Goal: Task Accomplishment & Management: Use online tool/utility

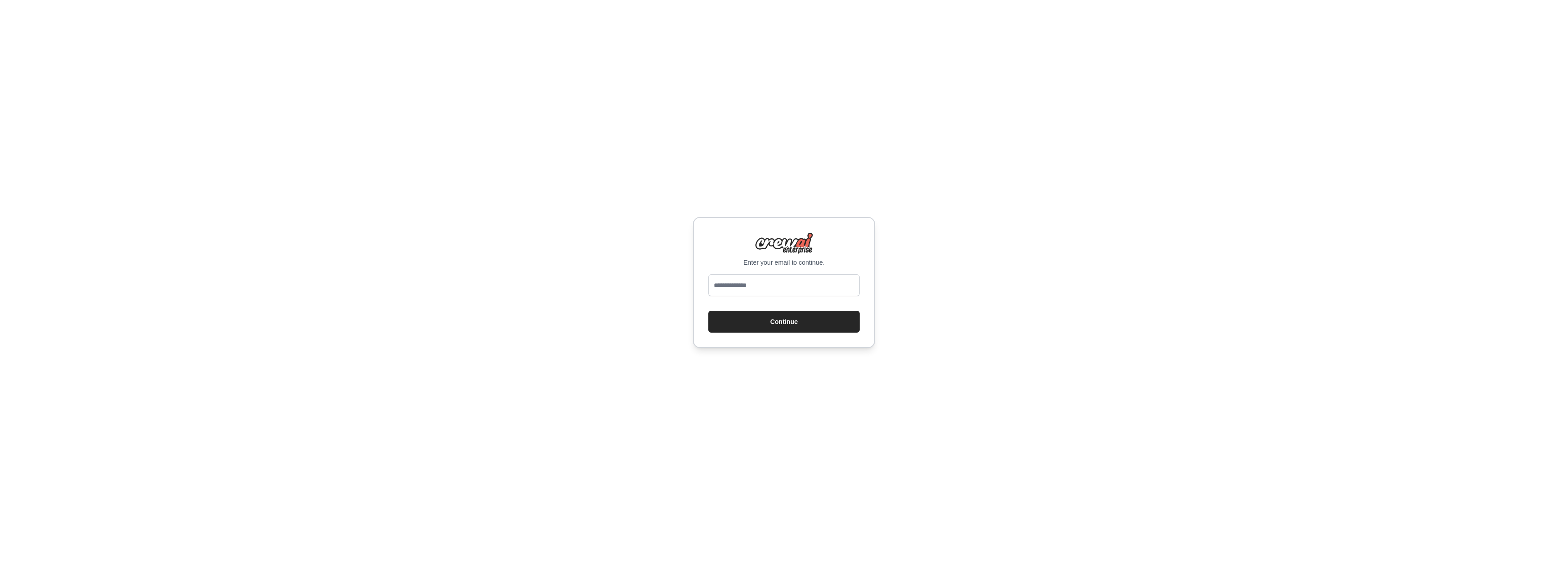
click at [583, 69] on div "Enter your email to continue. Continue" at bounding box center [784, 282] width 1568 height 565
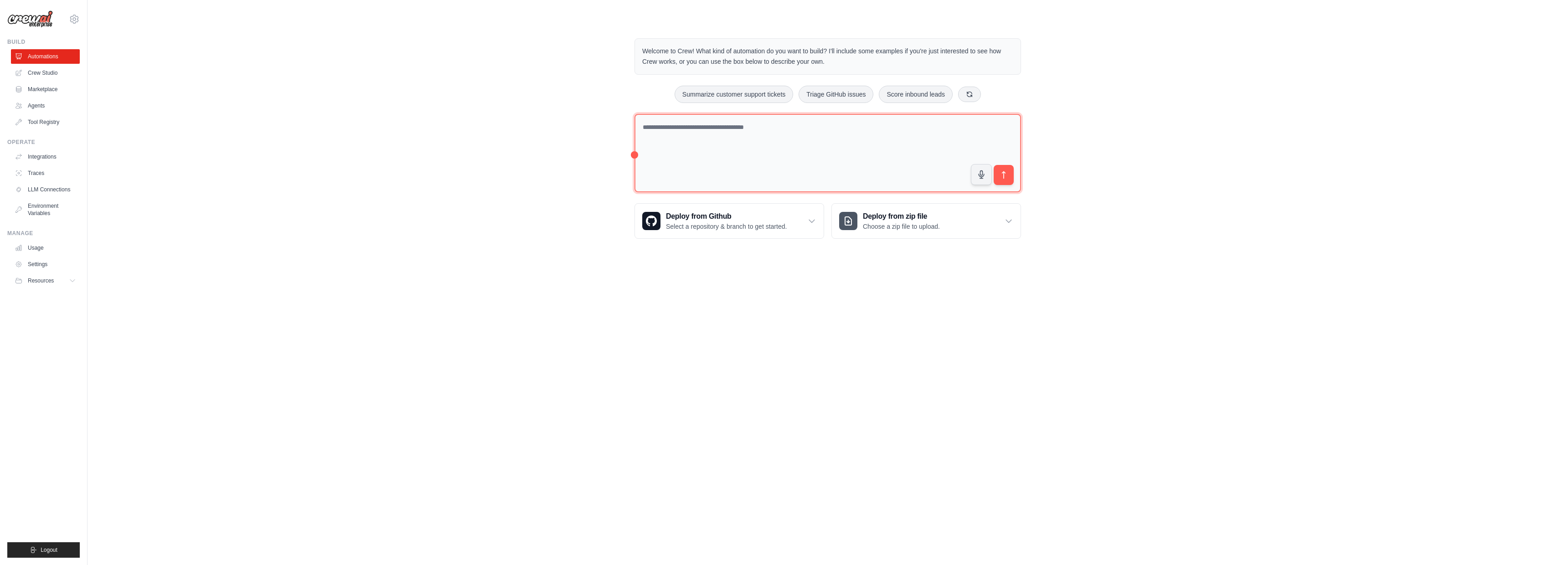
click at [726, 152] on textarea at bounding box center [828, 153] width 386 height 79
type textarea "*"
type textarea "**********"
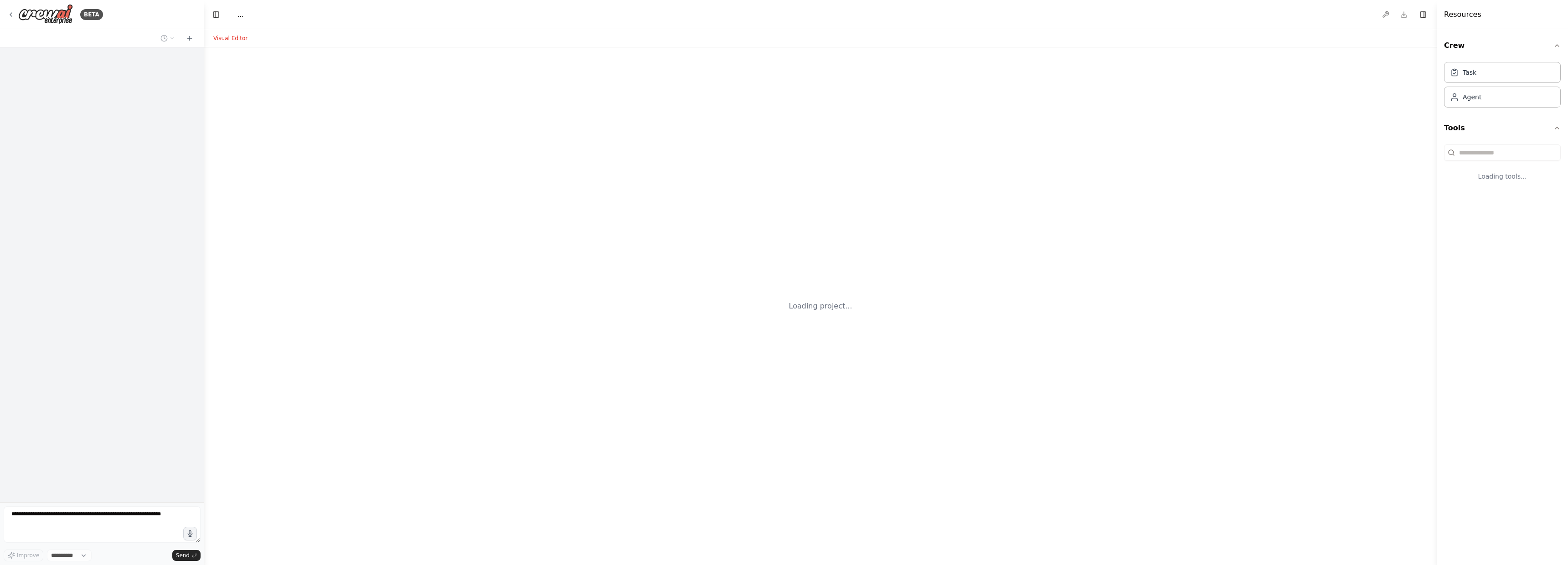
select select "****"
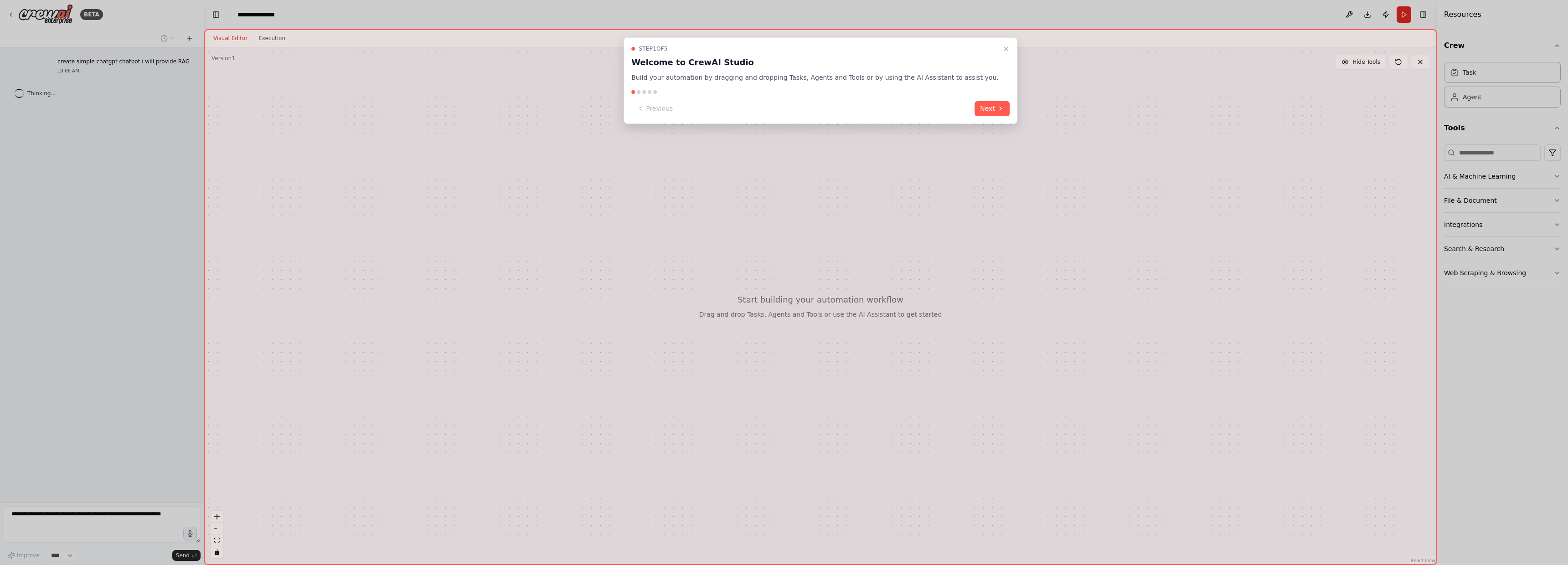
click at [989, 109] on button "Next" at bounding box center [992, 109] width 35 height 15
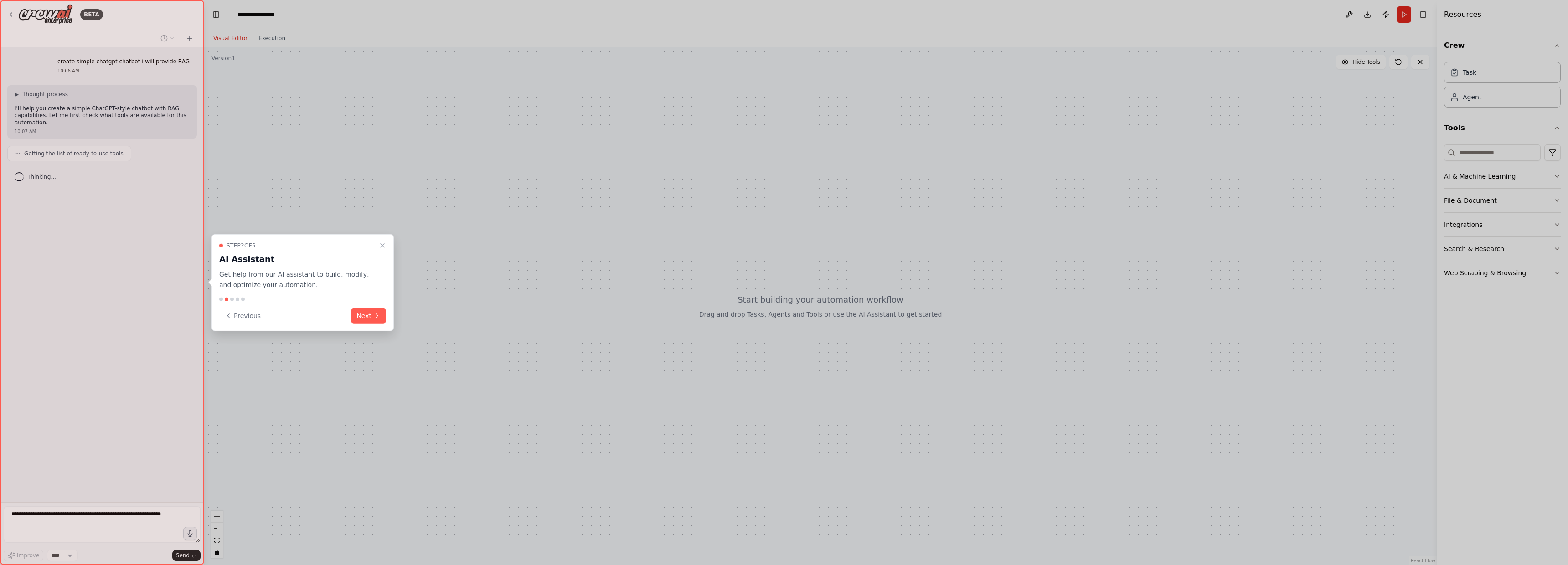
click at [385, 317] on button "Next" at bounding box center [368, 316] width 35 height 15
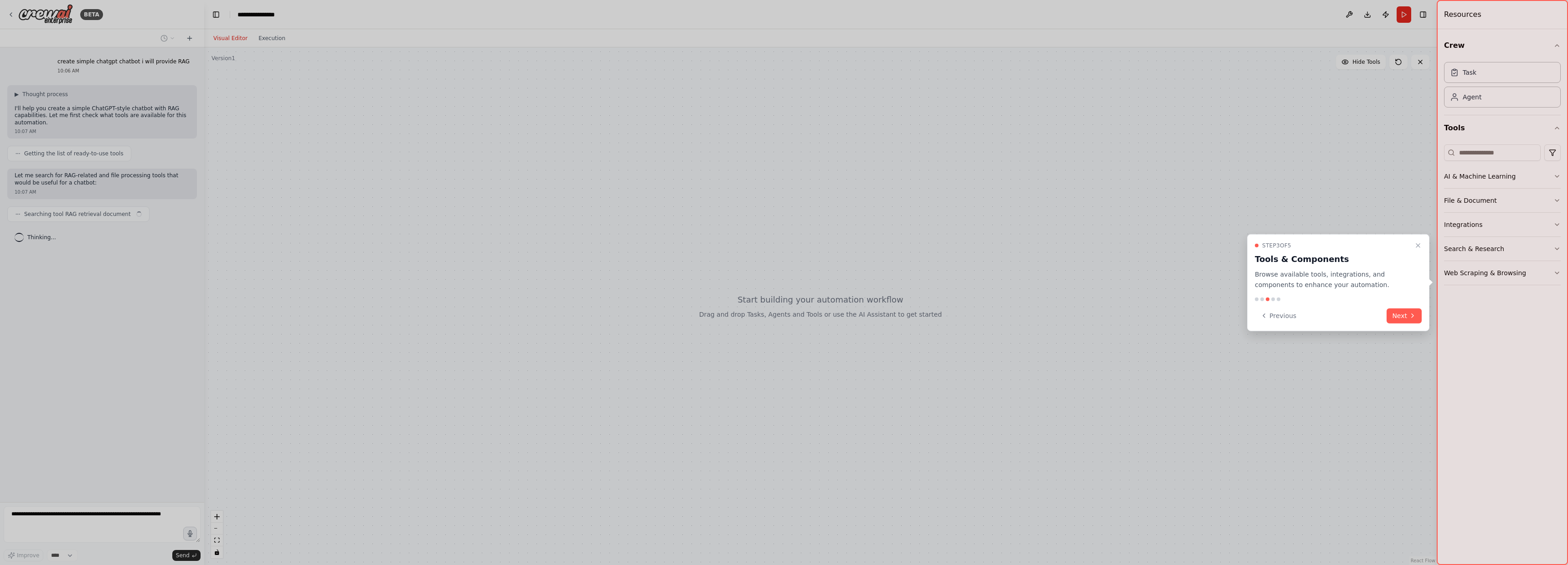
click at [1395, 320] on button "Next" at bounding box center [1403, 316] width 35 height 15
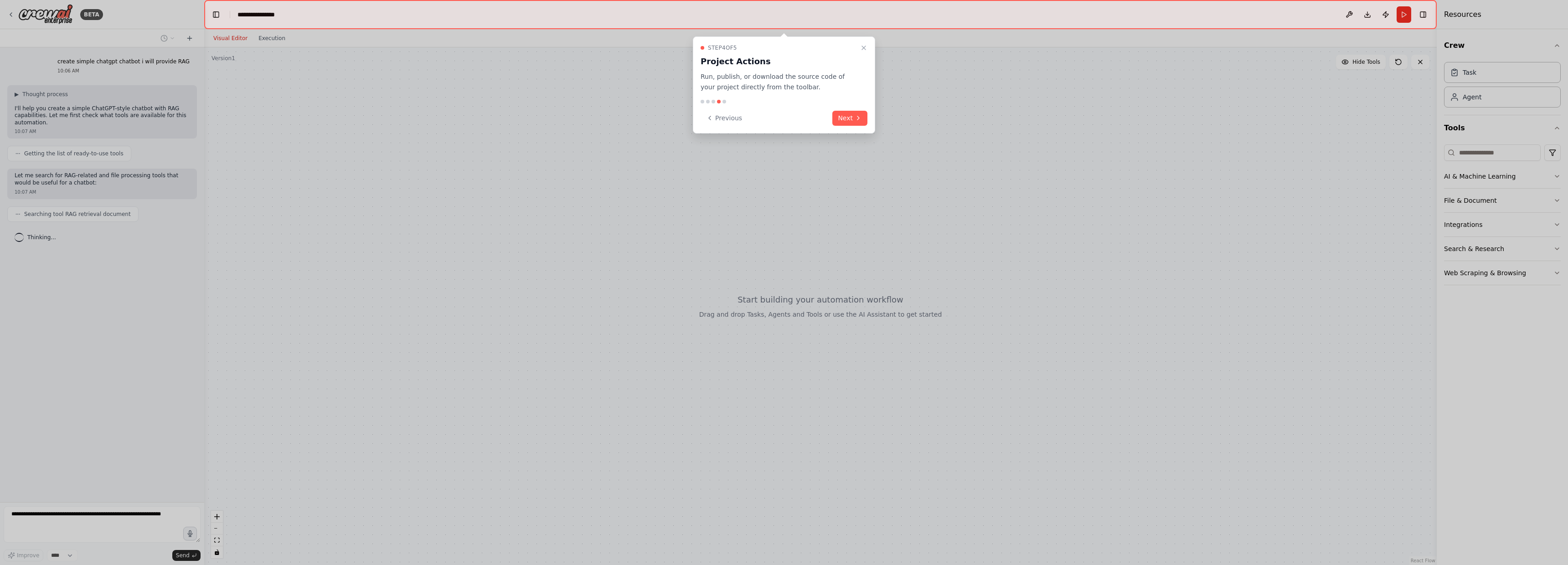
click at [846, 122] on button "Next" at bounding box center [849, 118] width 35 height 15
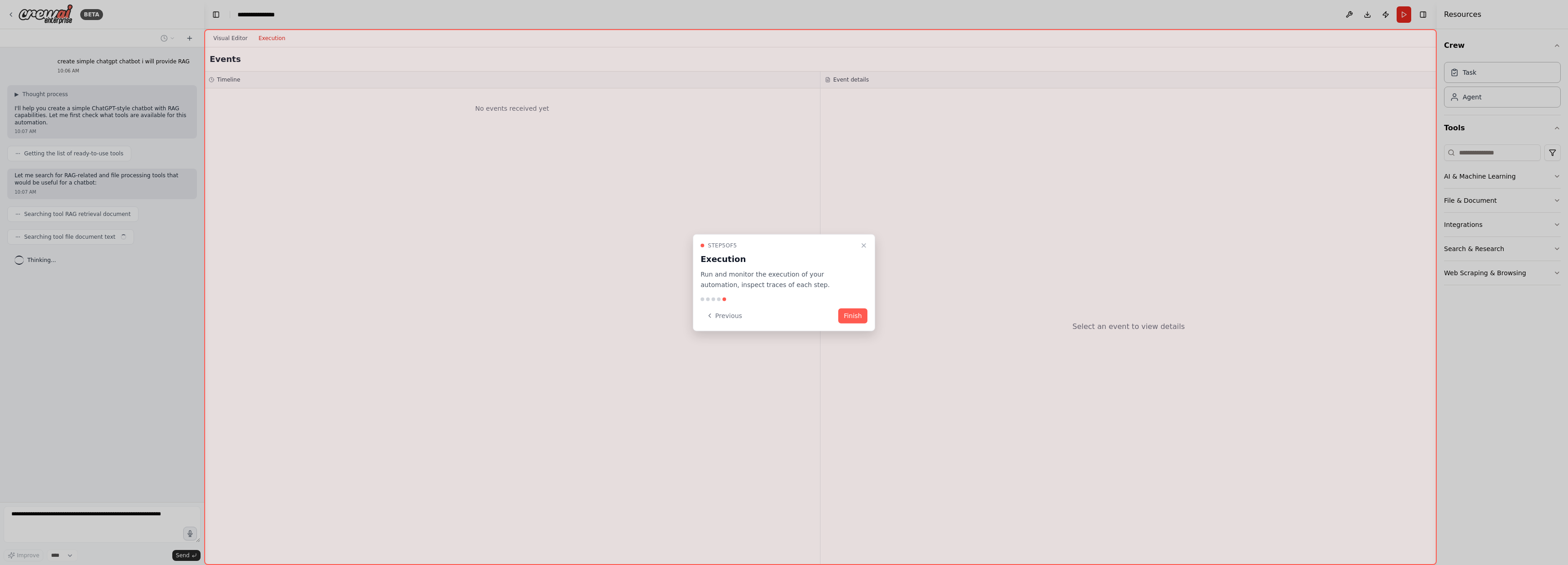
click at [854, 319] on button "Finish" at bounding box center [852, 316] width 29 height 15
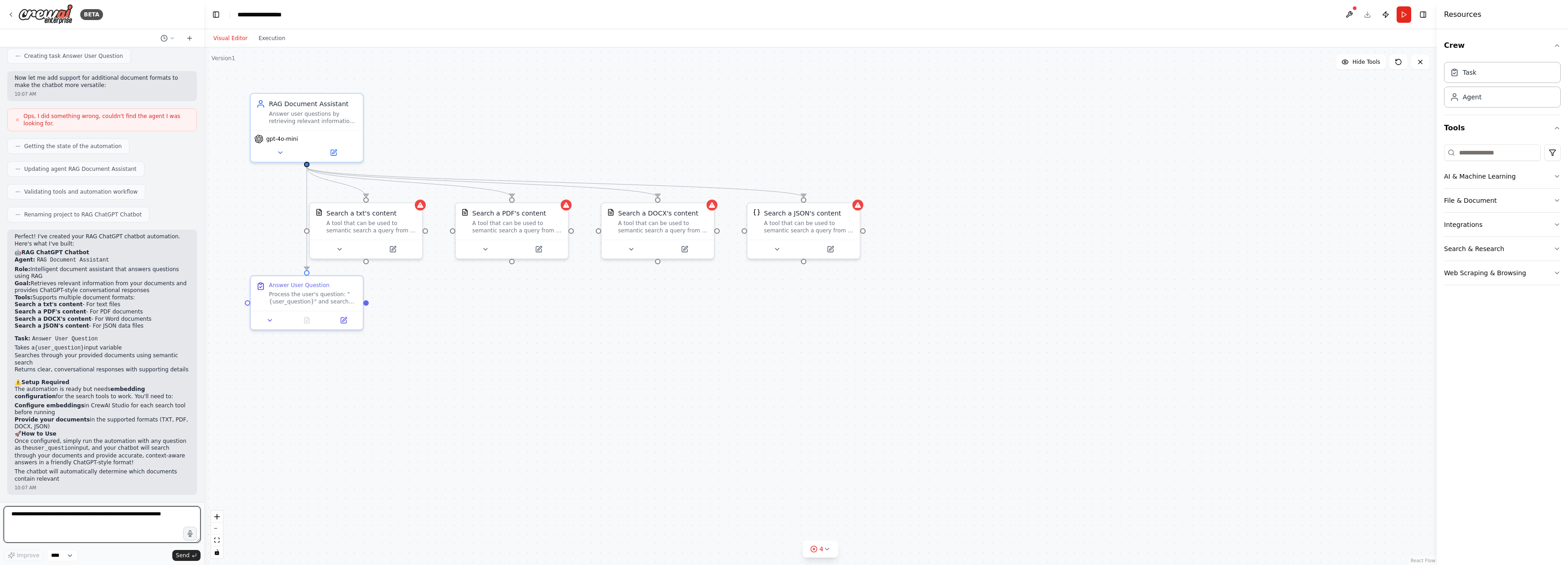
scroll to position [299, 0]
